Goal: Task Accomplishment & Management: Complete application form

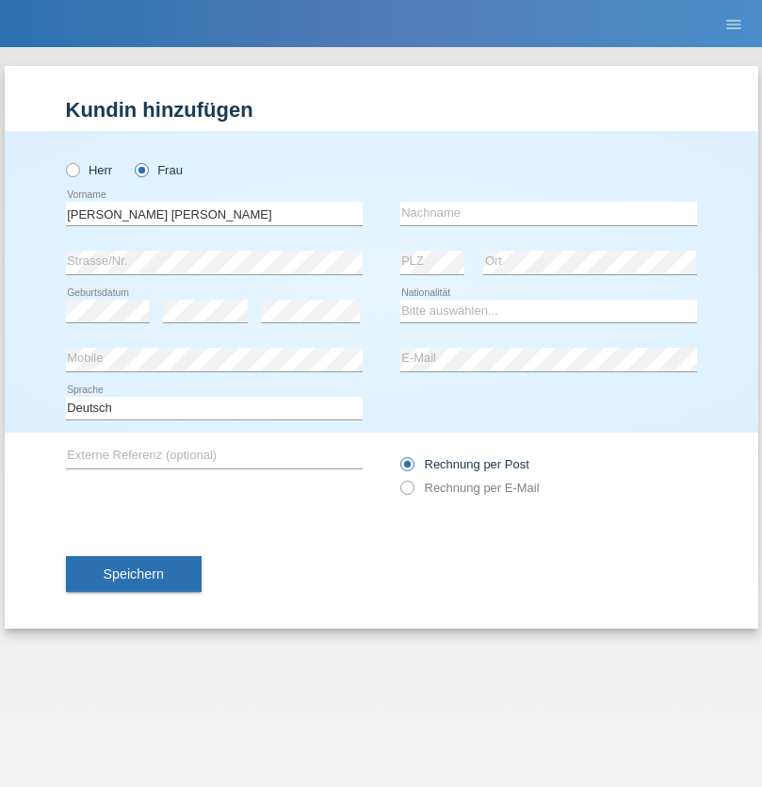
type input "[PERSON_NAME] [PERSON_NAME]"
click at [548, 213] on input "text" at bounding box center [548, 214] width 297 height 24
type input "[PERSON_NAME]"
select select "CH"
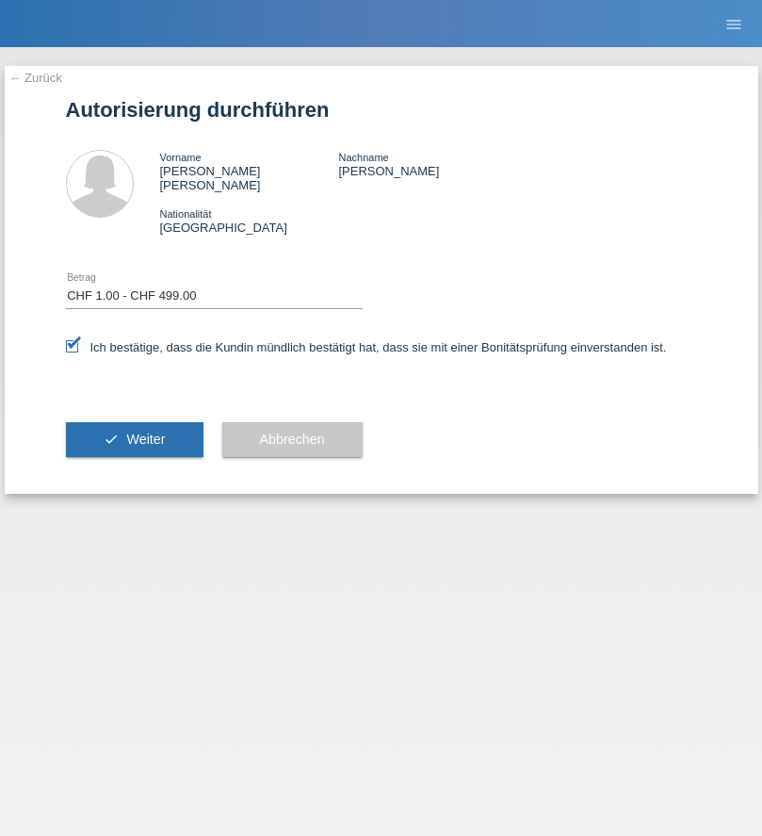
select select "1"
click at [134, 431] on span "Weiter" at bounding box center [145, 438] width 39 height 15
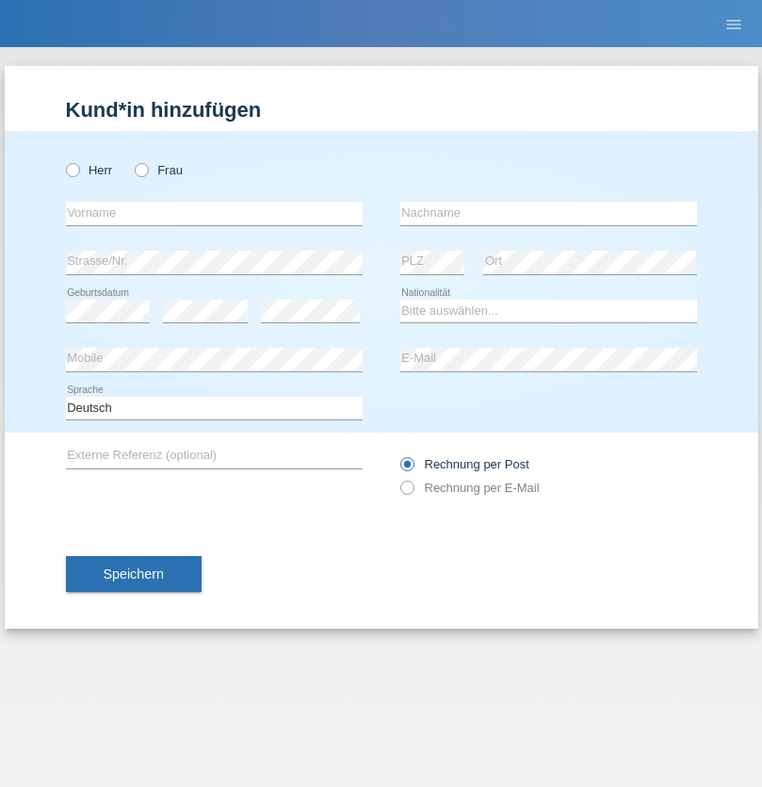
radio input "true"
click at [214, 213] on input "text" at bounding box center [214, 214] width 297 height 24
type input "Filipe"
click at [548, 213] on input "text" at bounding box center [548, 214] width 297 height 24
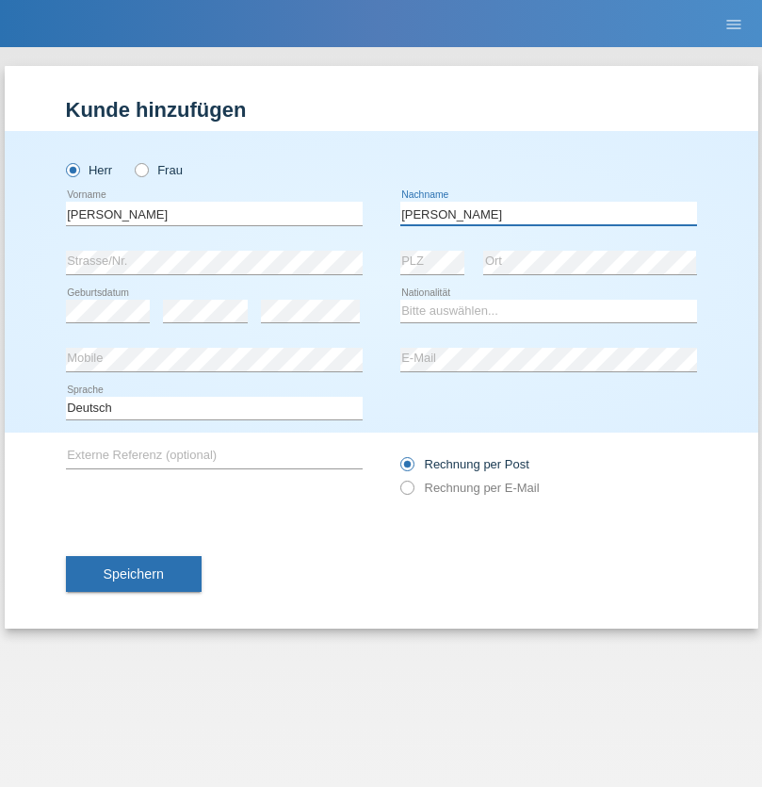
type input "Machado"
select select "PT"
select select "C"
select select "07"
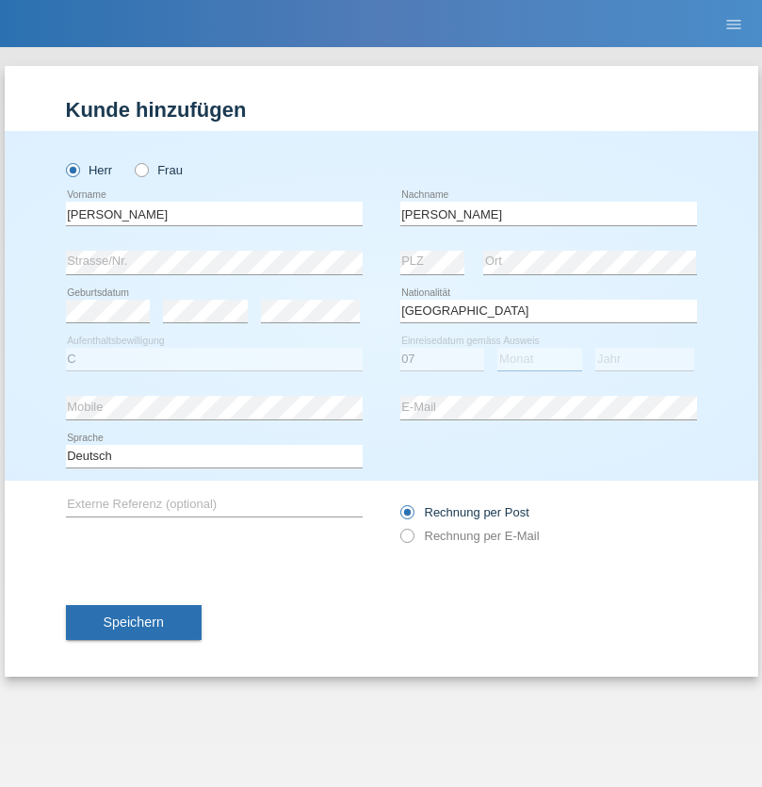
select select "05"
select select "2019"
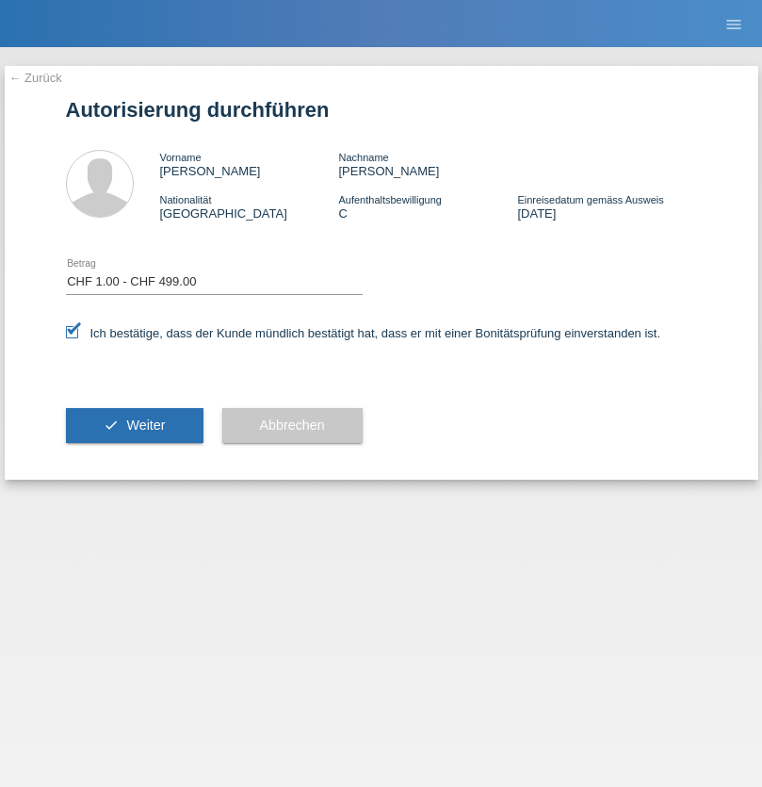
select select "1"
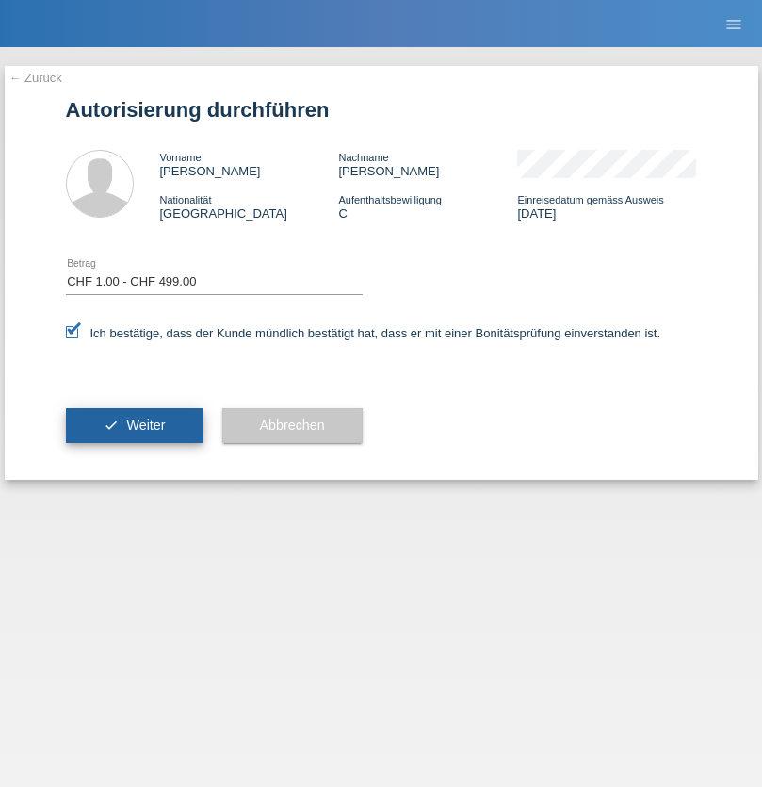
click at [134, 425] on span "Weiter" at bounding box center [145, 424] width 39 height 15
